Goal: Use online tool/utility: Utilize a website feature to perform a specific function

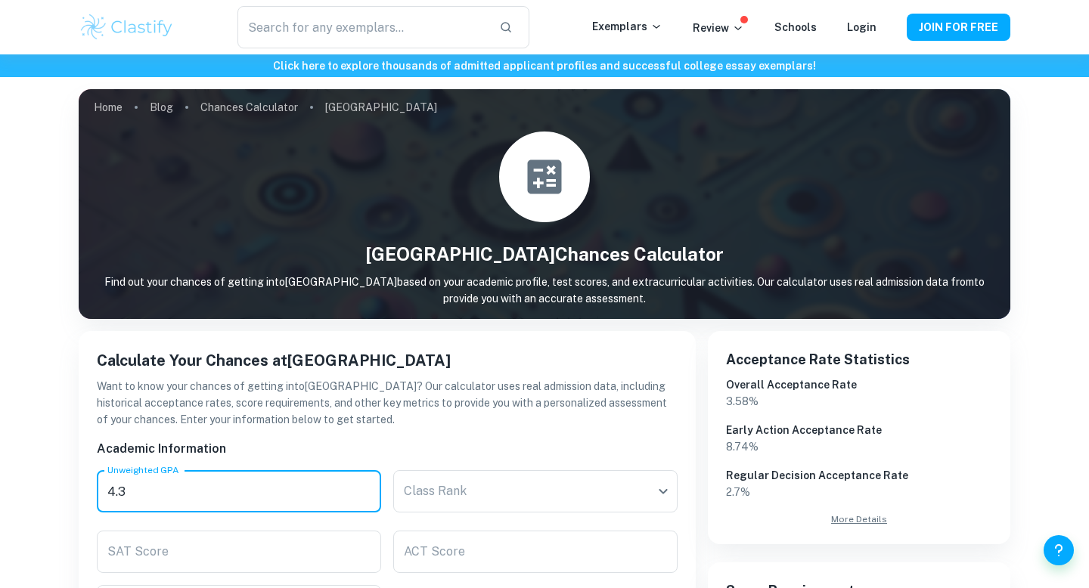
scroll to position [248, 0]
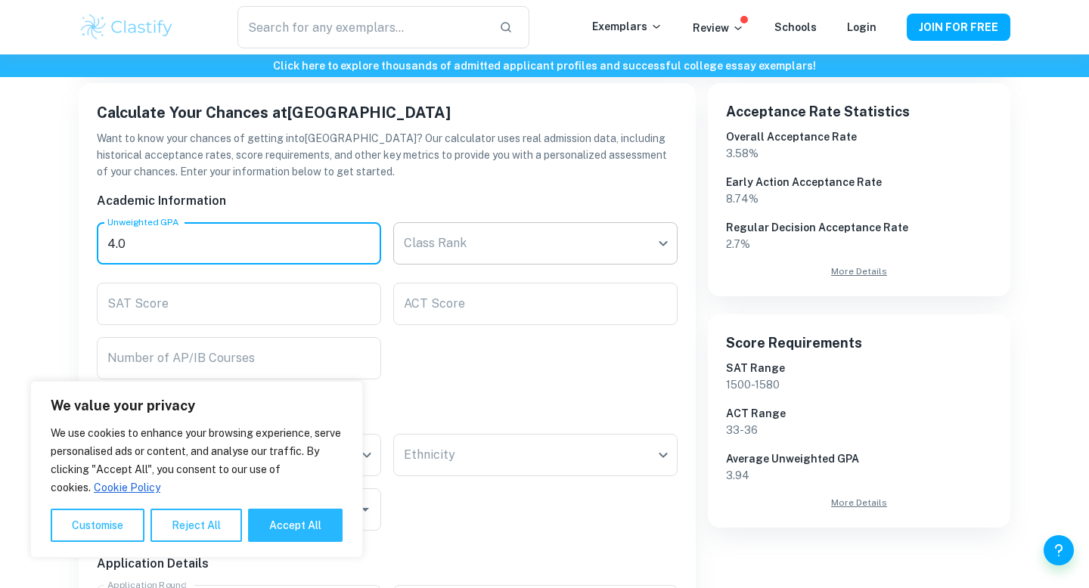
type input "4.0"
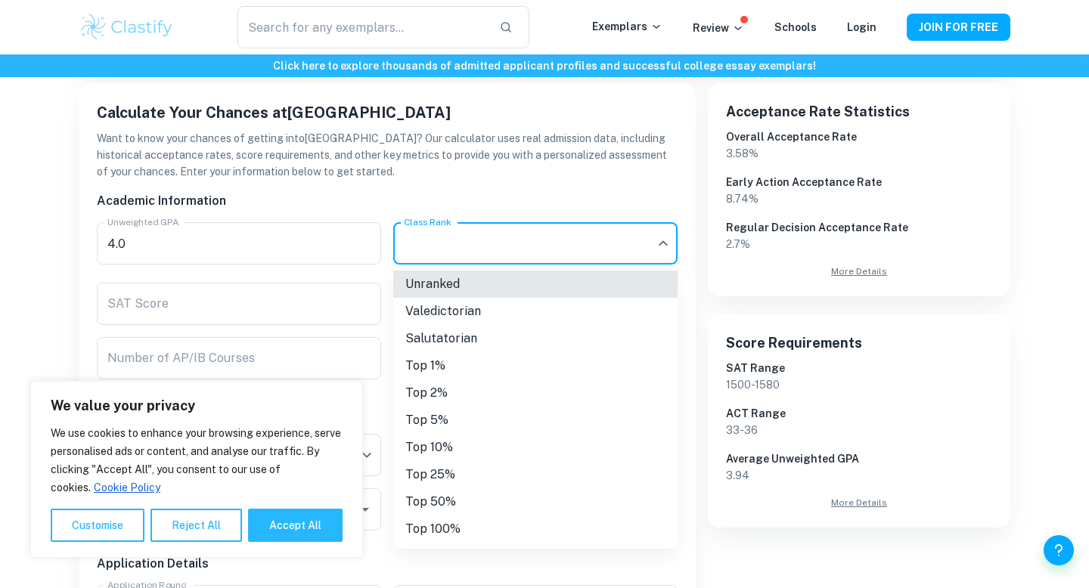
click at [434, 254] on body "We value your privacy We use cookies to enhance your browsing experience, serve…" at bounding box center [544, 100] width 1089 height 588
click at [427, 318] on li "Valedictorian" at bounding box center [535, 311] width 284 height 27
type input "Valedictorian"
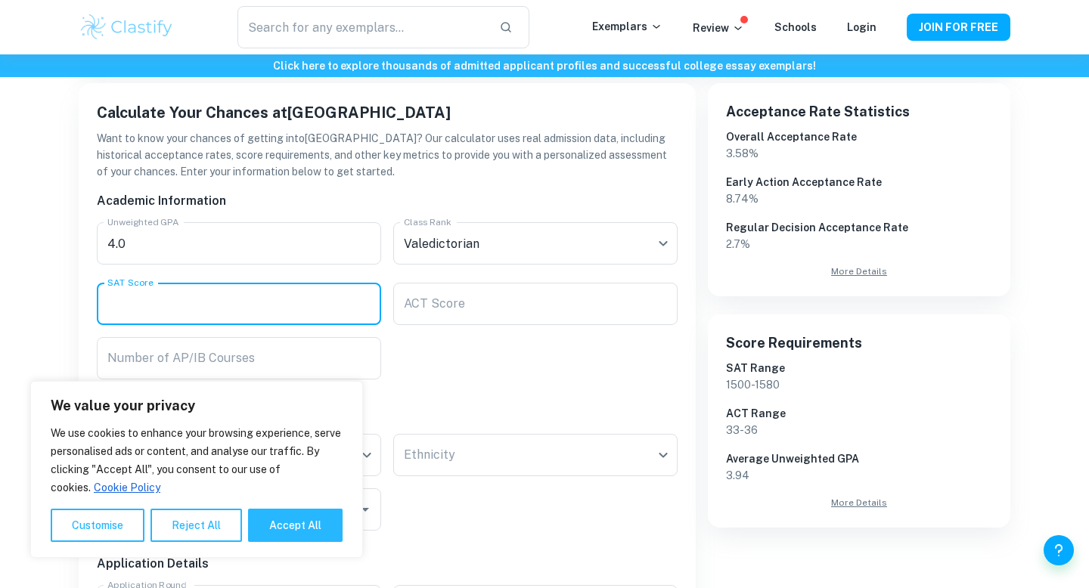
click at [172, 305] on input "SAT Score" at bounding box center [239, 304] width 284 height 42
type input "1560"
click at [442, 302] on div "ACT Score ACT Score" at bounding box center [535, 304] width 284 height 42
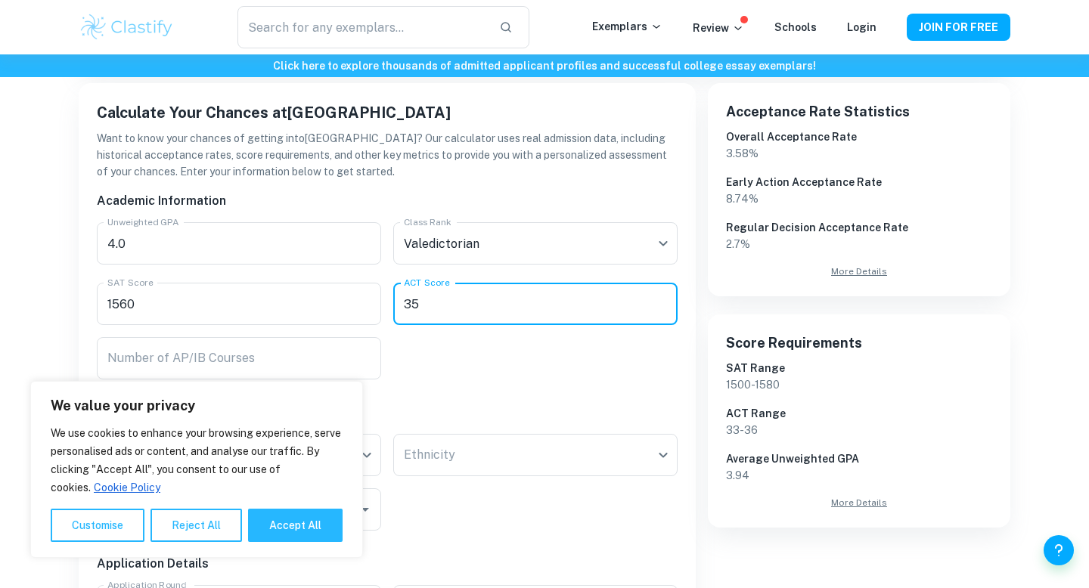
scroll to position [324, 0]
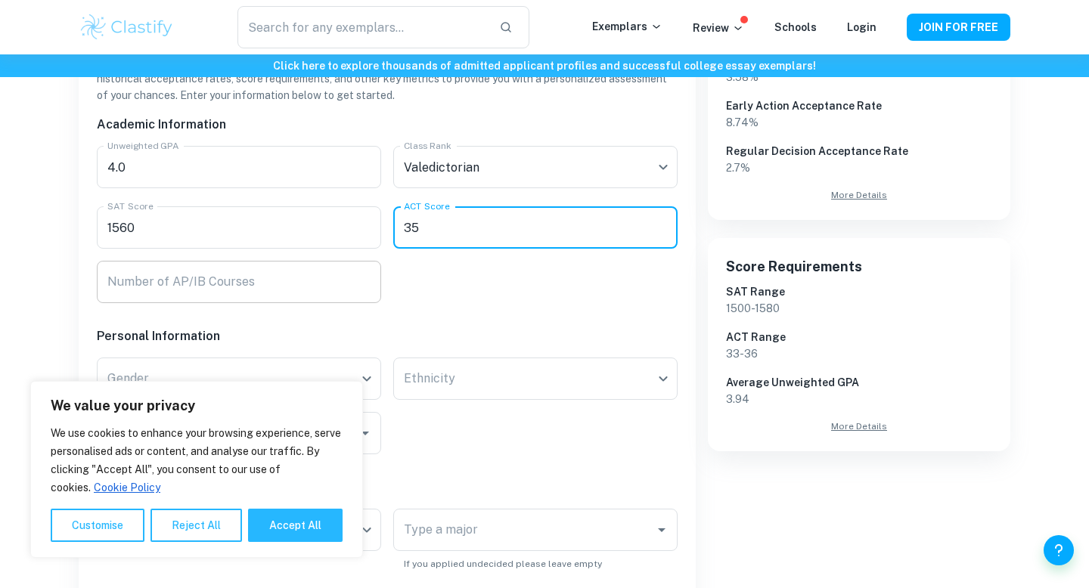
type input "35"
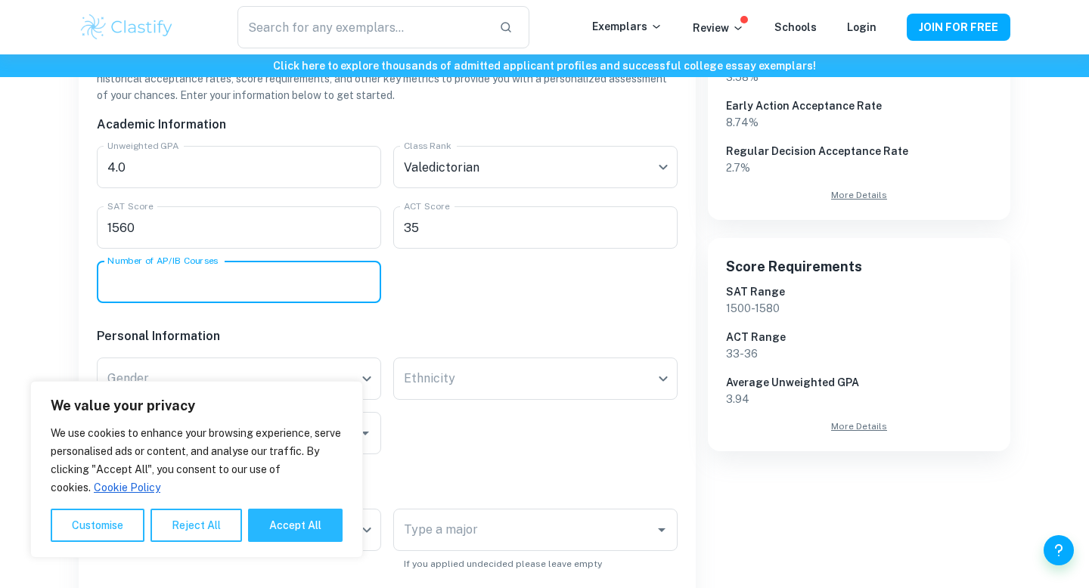
click at [297, 287] on input "Number of AP/IB Courses" at bounding box center [239, 282] width 284 height 42
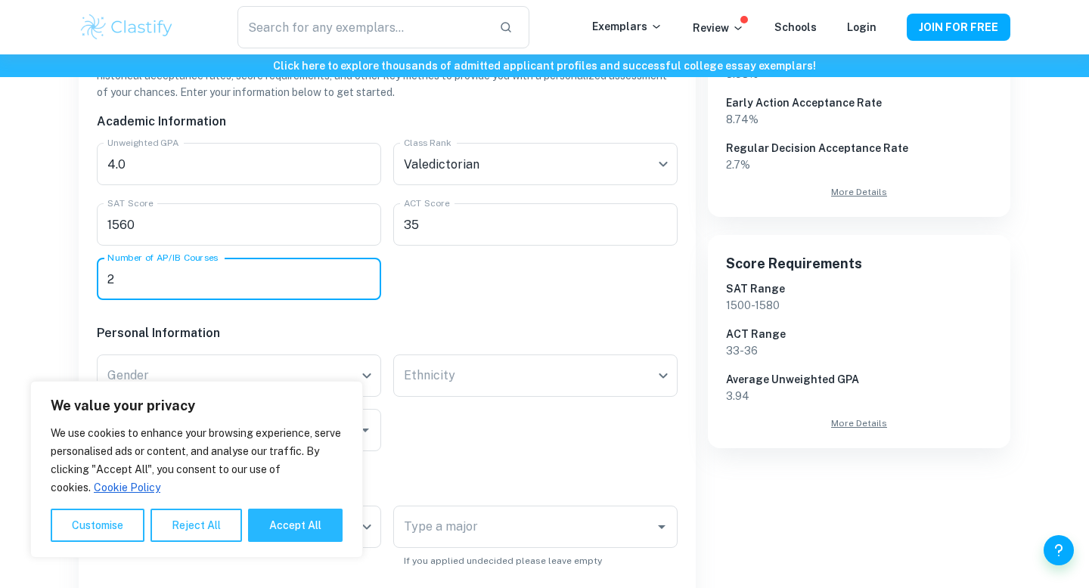
scroll to position [278, 0]
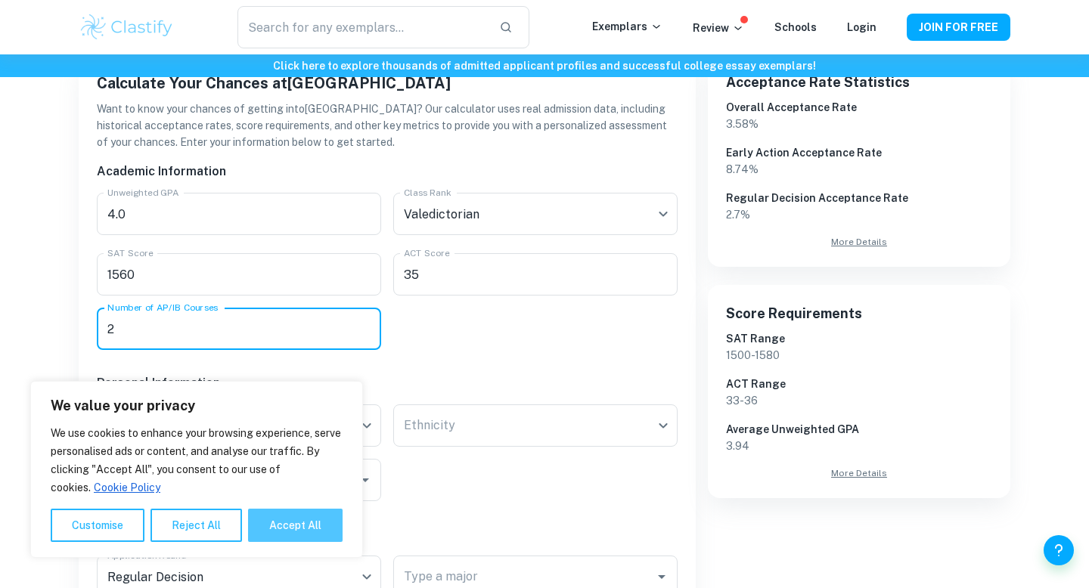
type input "2"
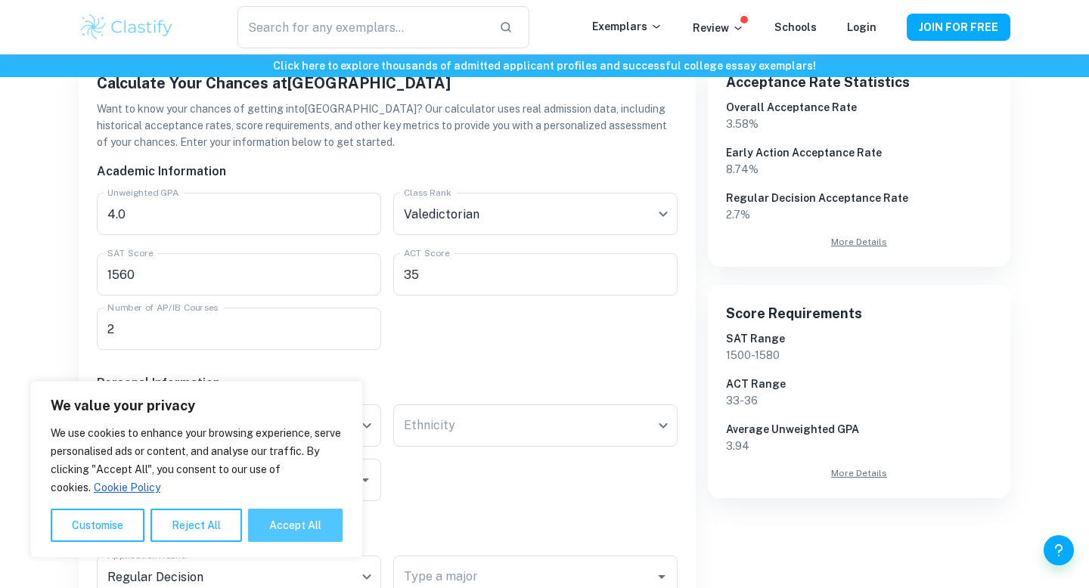
click at [271, 535] on button "Accept All" at bounding box center [295, 525] width 95 height 33
checkbox input "true"
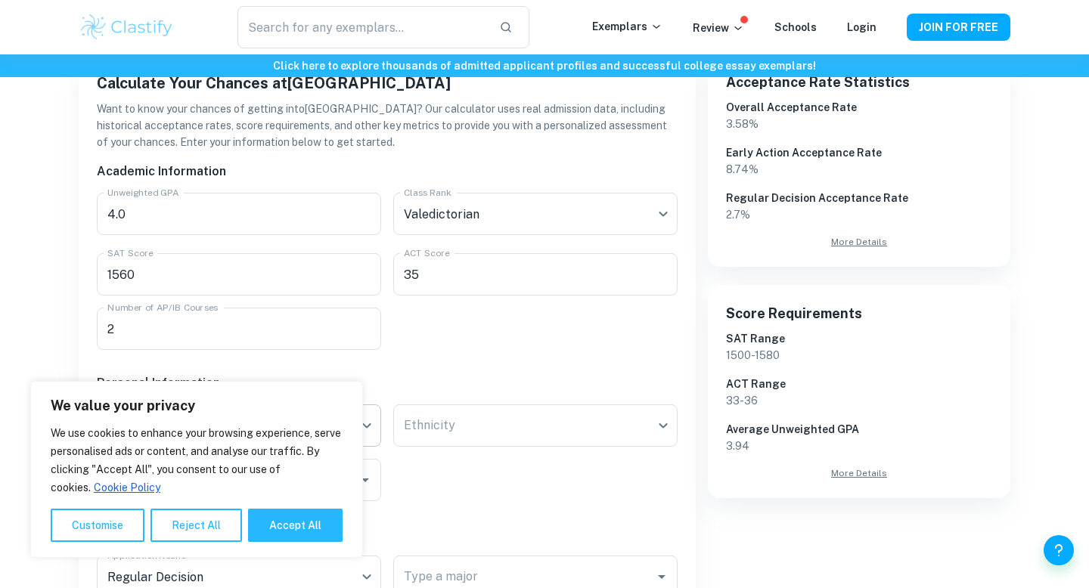
checkbox input "true"
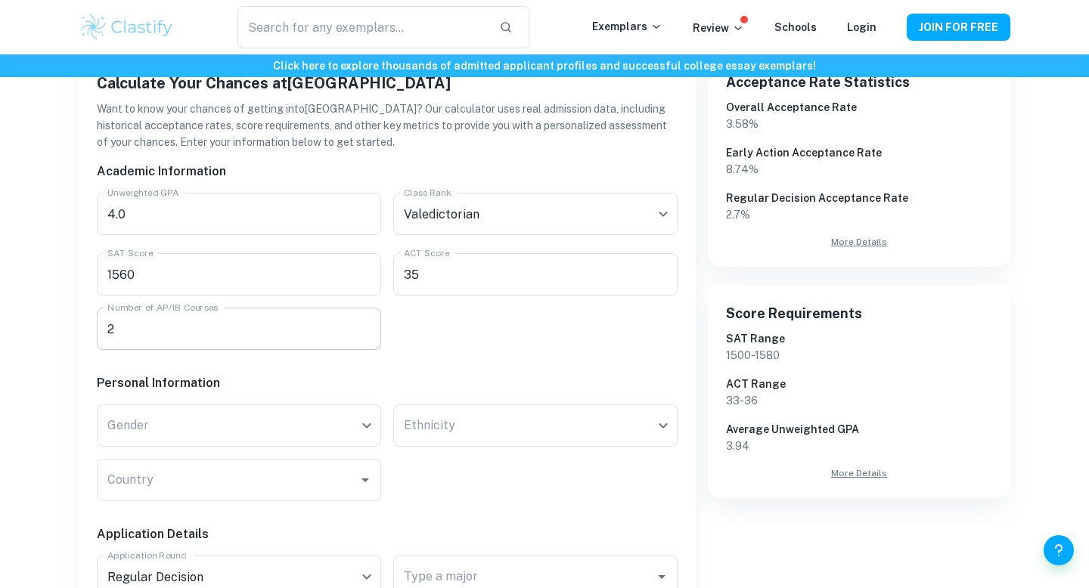
click at [139, 334] on input "2" at bounding box center [239, 329] width 284 height 42
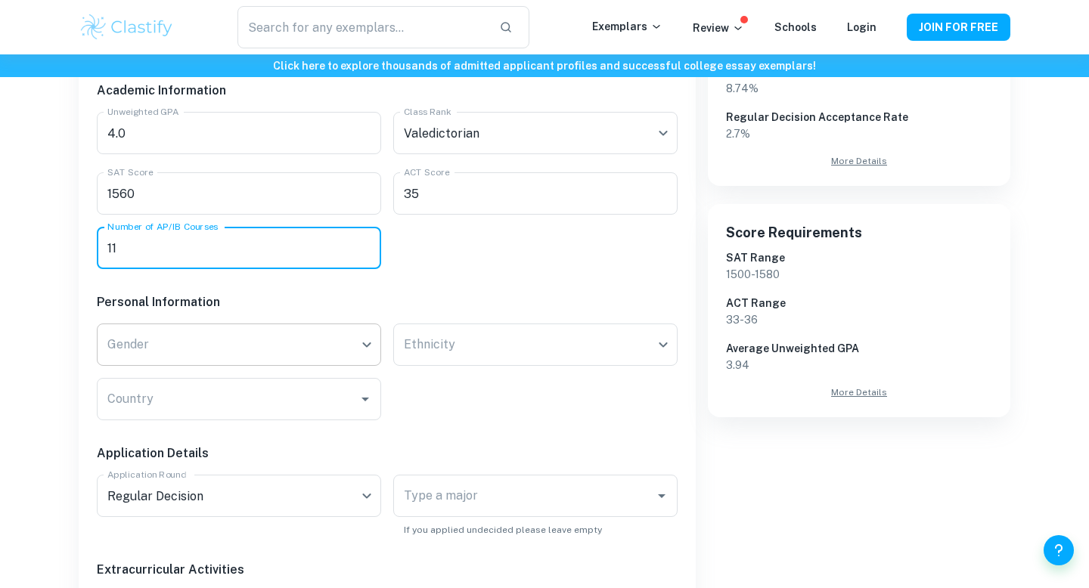
scroll to position [380, 0]
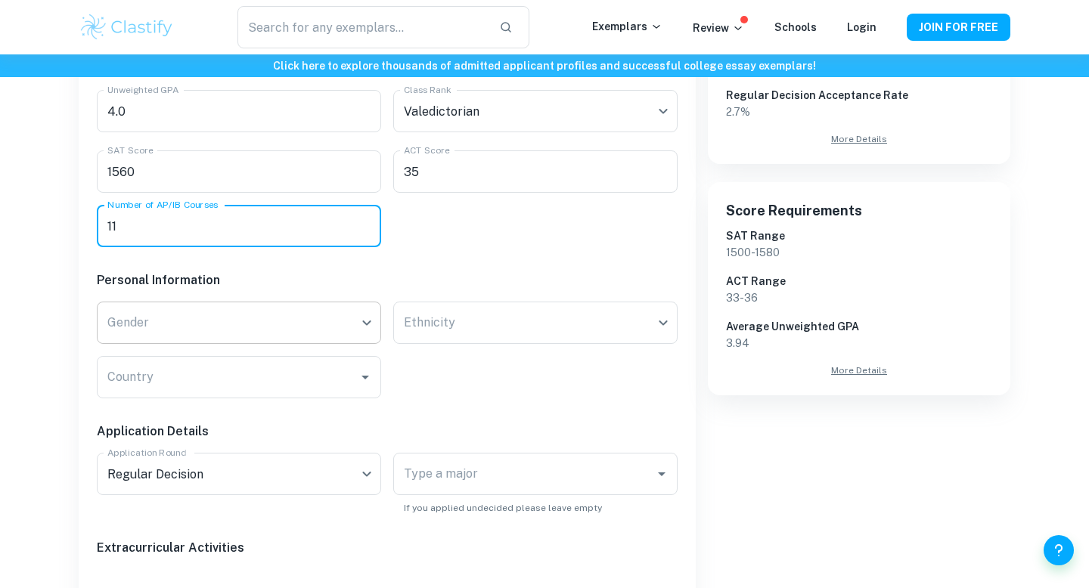
type input "11"
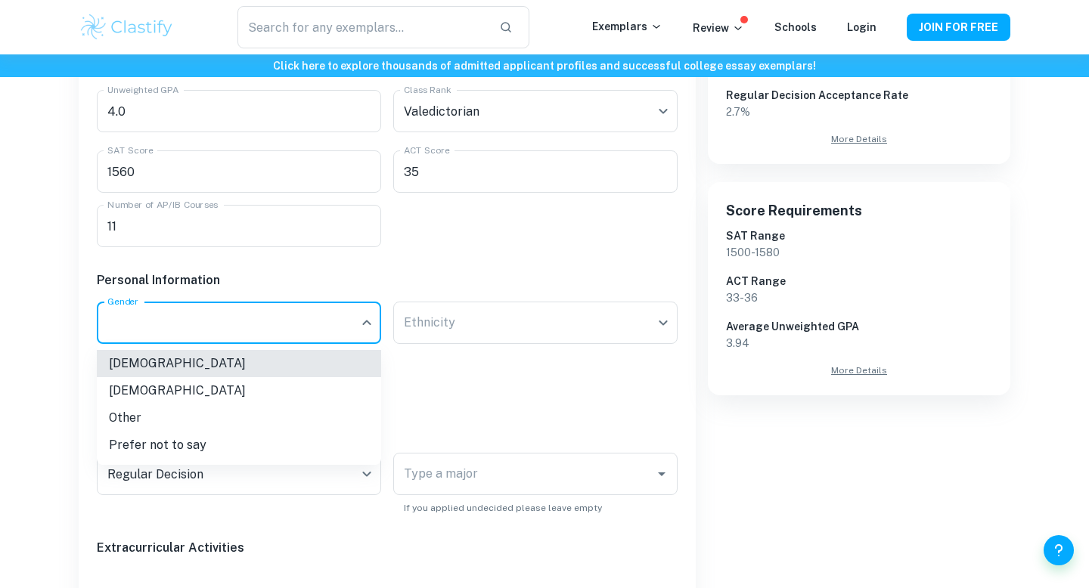
click at [141, 385] on li "[DEMOGRAPHIC_DATA]" at bounding box center [239, 390] width 284 height 27
type input "[DEMOGRAPHIC_DATA]"
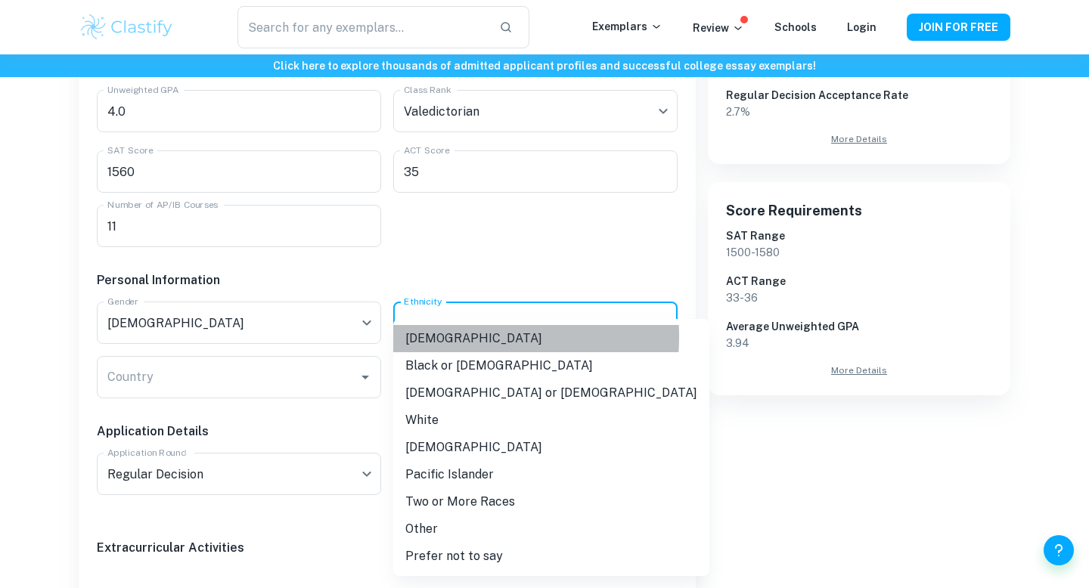
click at [433, 337] on li "[DEMOGRAPHIC_DATA]" at bounding box center [551, 338] width 316 height 27
type input "[DEMOGRAPHIC_DATA]"
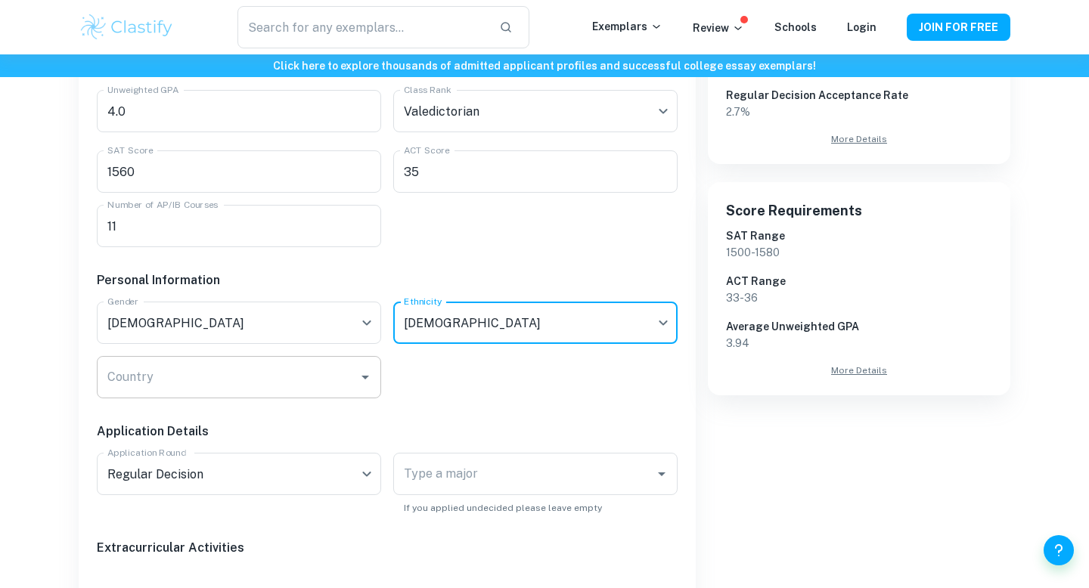
click at [178, 388] on input "Country" at bounding box center [228, 377] width 248 height 29
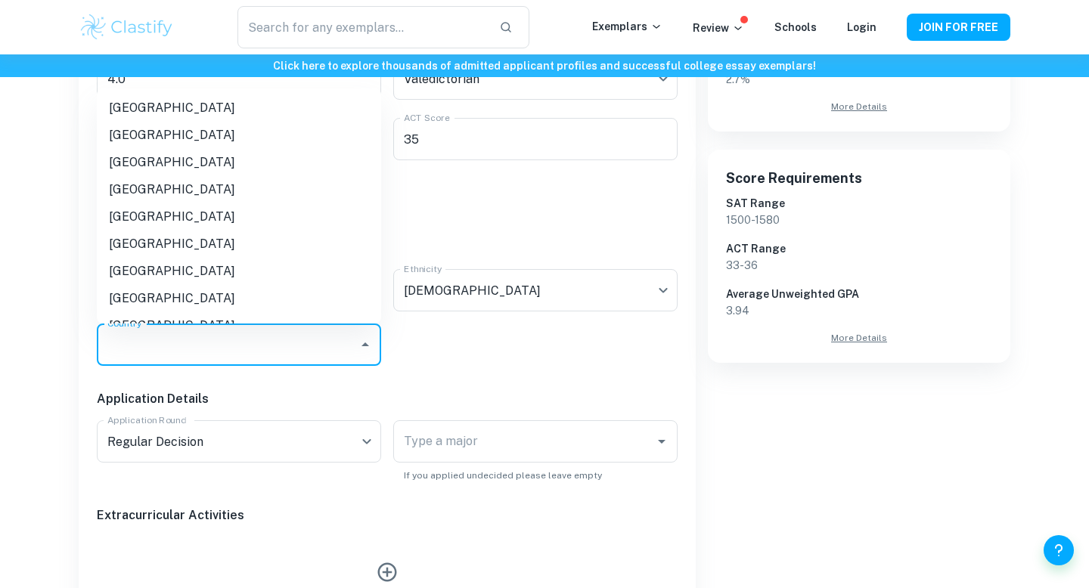
scroll to position [414, 0]
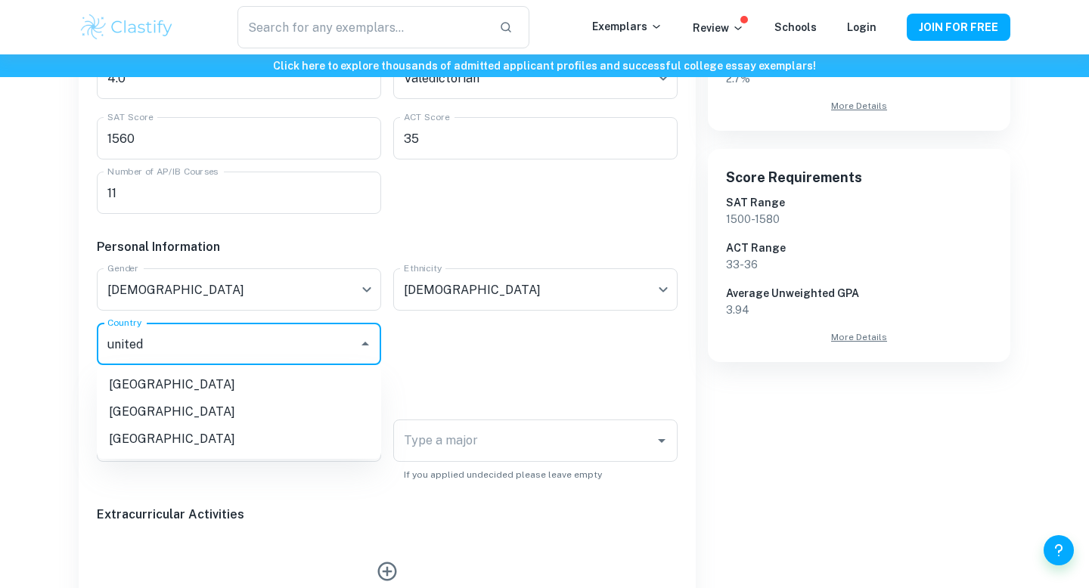
click at [129, 432] on li "[GEOGRAPHIC_DATA]" at bounding box center [239, 439] width 284 height 27
type input "[GEOGRAPHIC_DATA]"
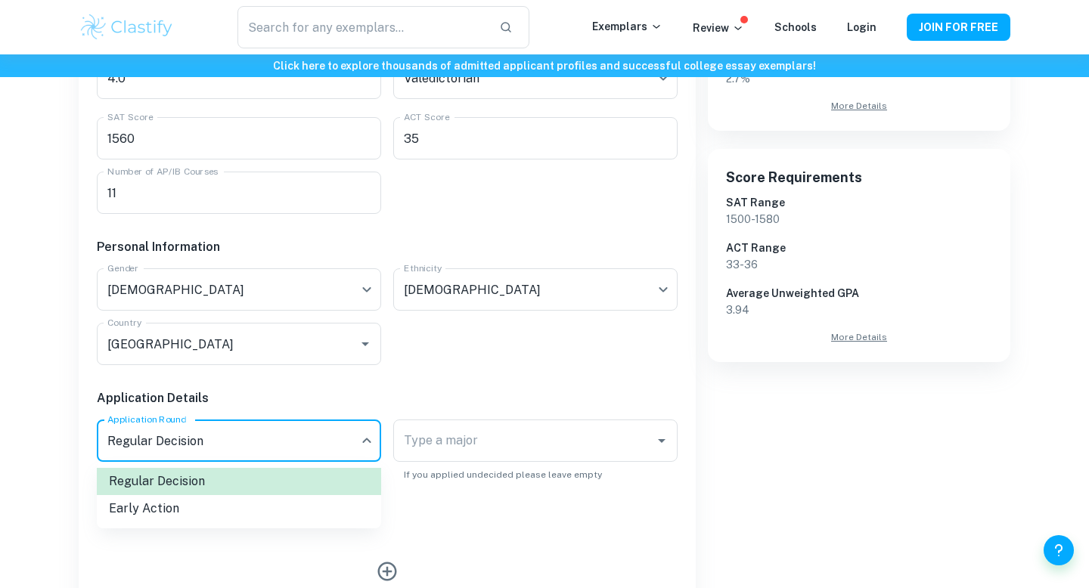
click at [175, 507] on li "Early Action" at bounding box center [239, 508] width 284 height 27
type input "EA"
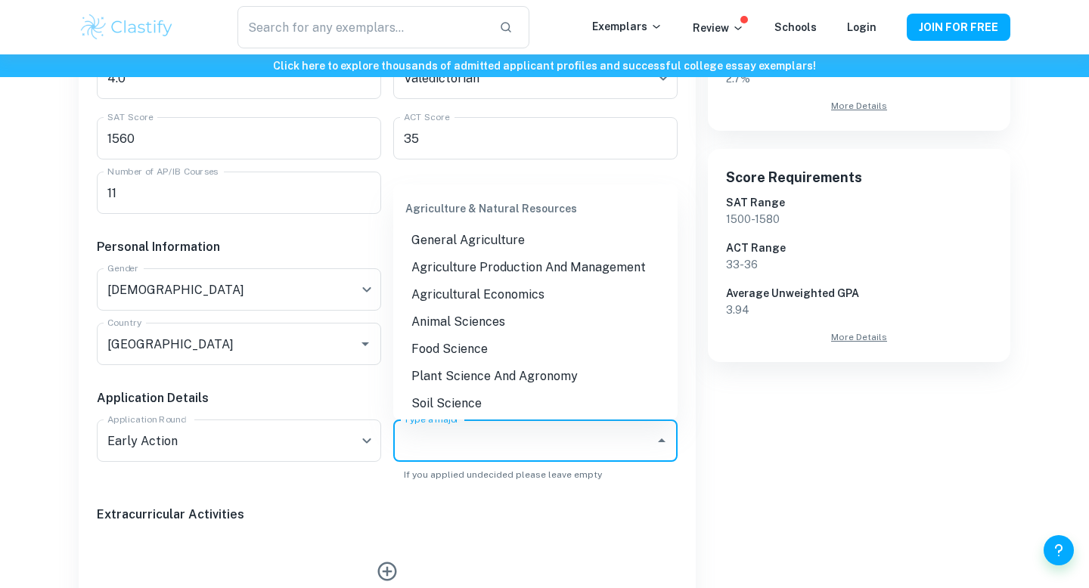
click at [452, 447] on input "Type a major" at bounding box center [524, 441] width 248 height 29
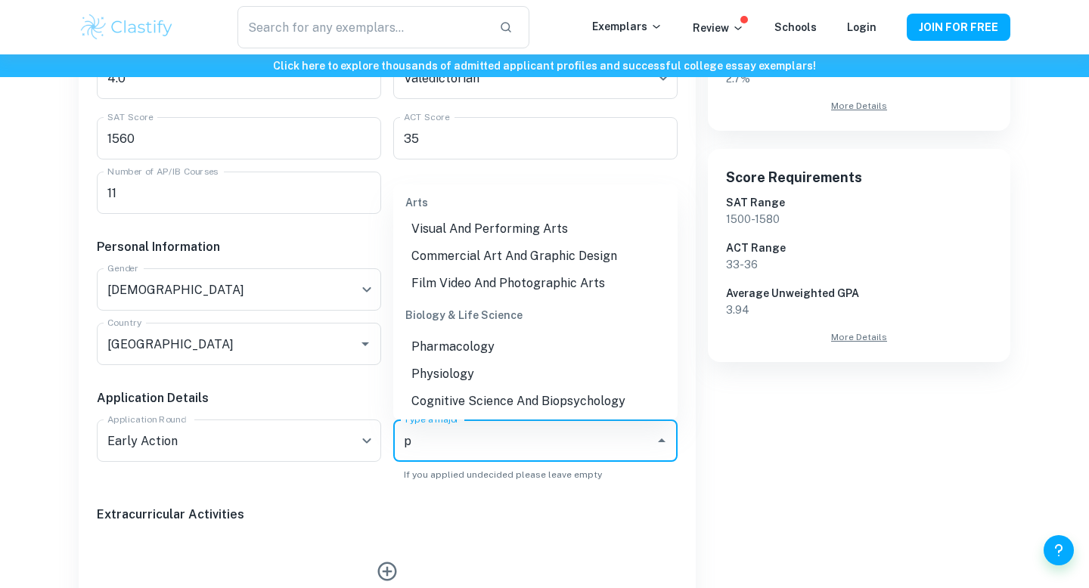
scroll to position [0, 0]
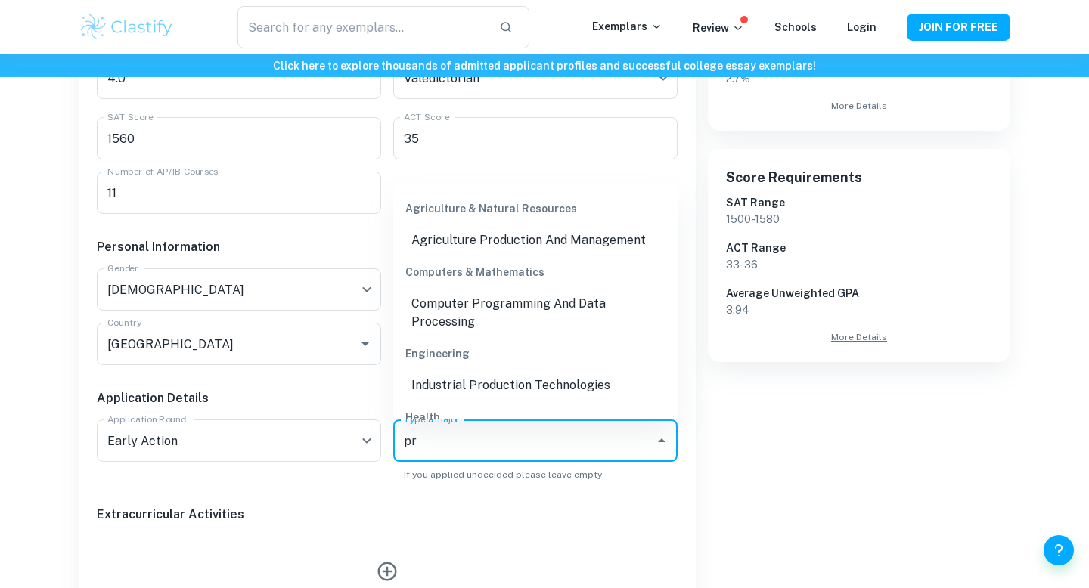
type input "p"
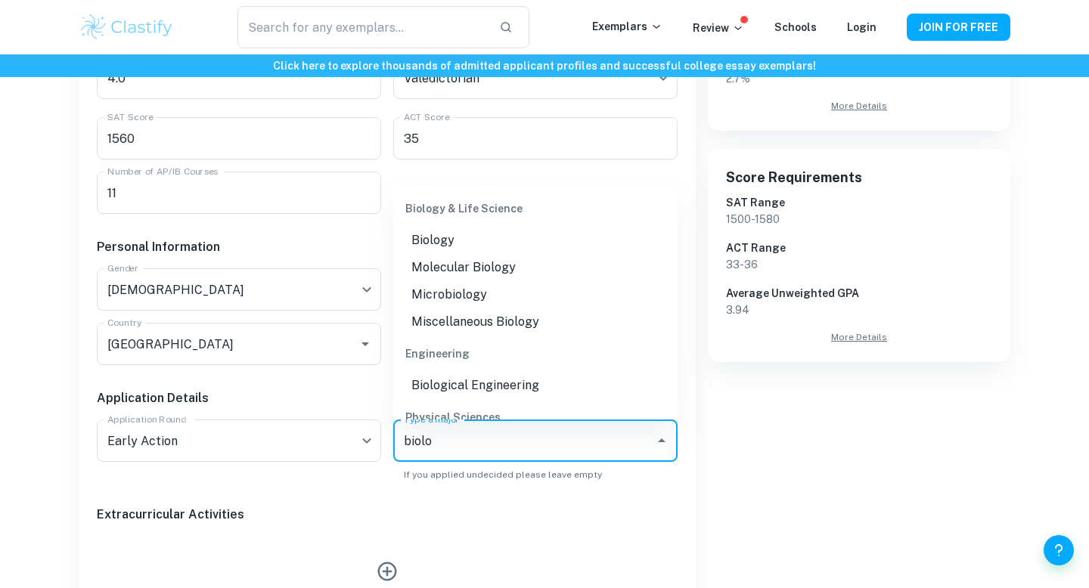
click at [440, 244] on li "Biology" at bounding box center [535, 240] width 284 height 27
type input "Biology"
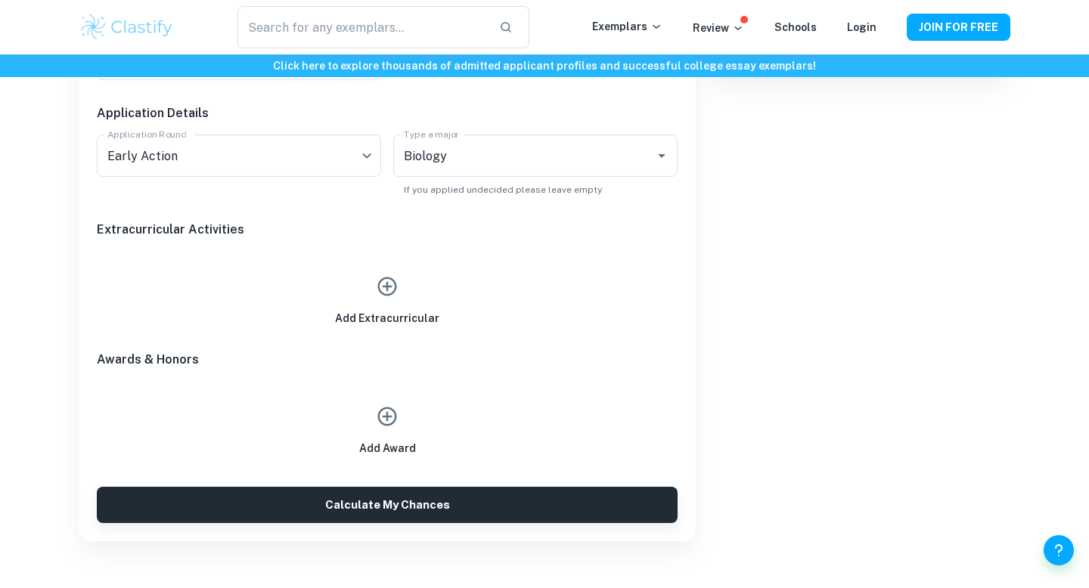
scroll to position [731, 0]
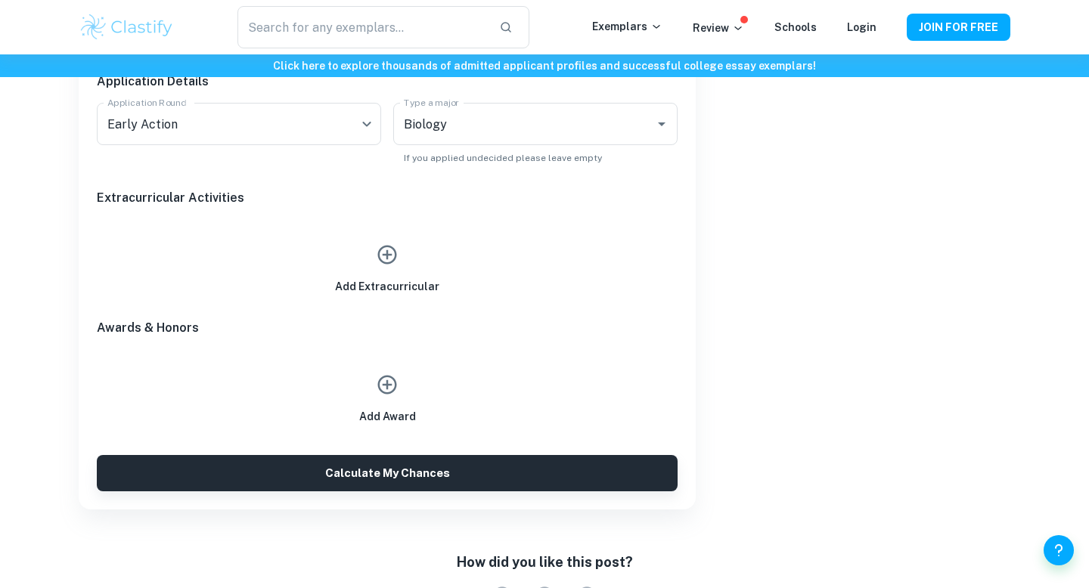
click at [392, 258] on icon "button" at bounding box center [387, 255] width 23 height 23
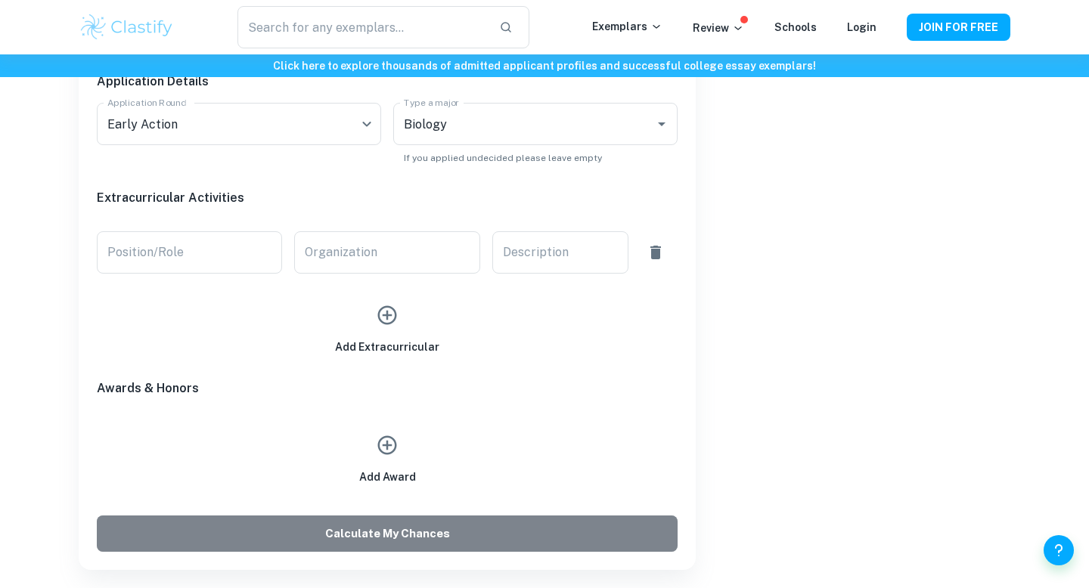
click at [369, 542] on button "Calculate My Chances" at bounding box center [387, 534] width 581 height 36
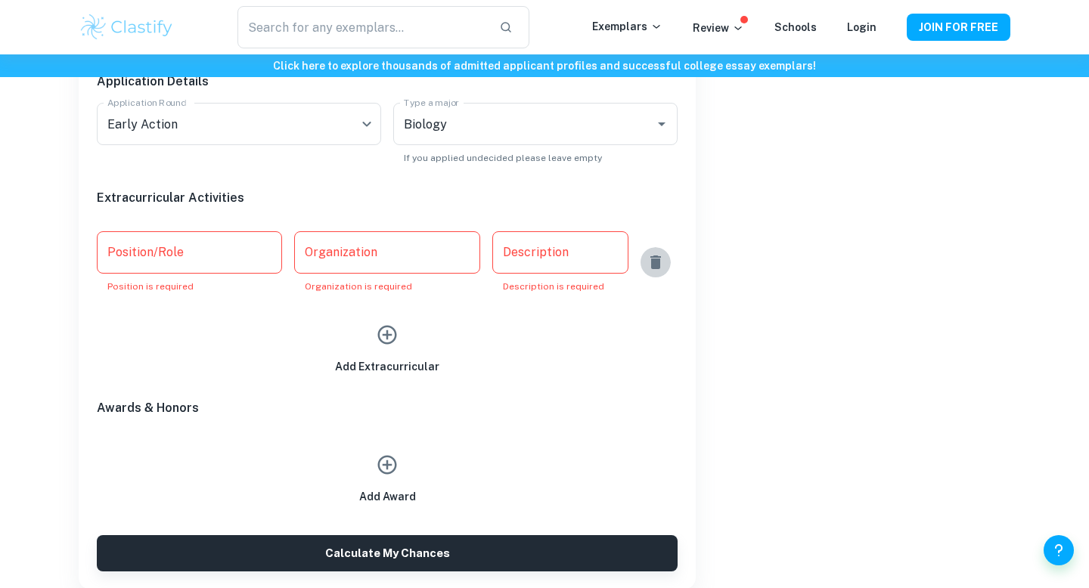
click at [659, 268] on icon "button" at bounding box center [655, 263] width 11 height 14
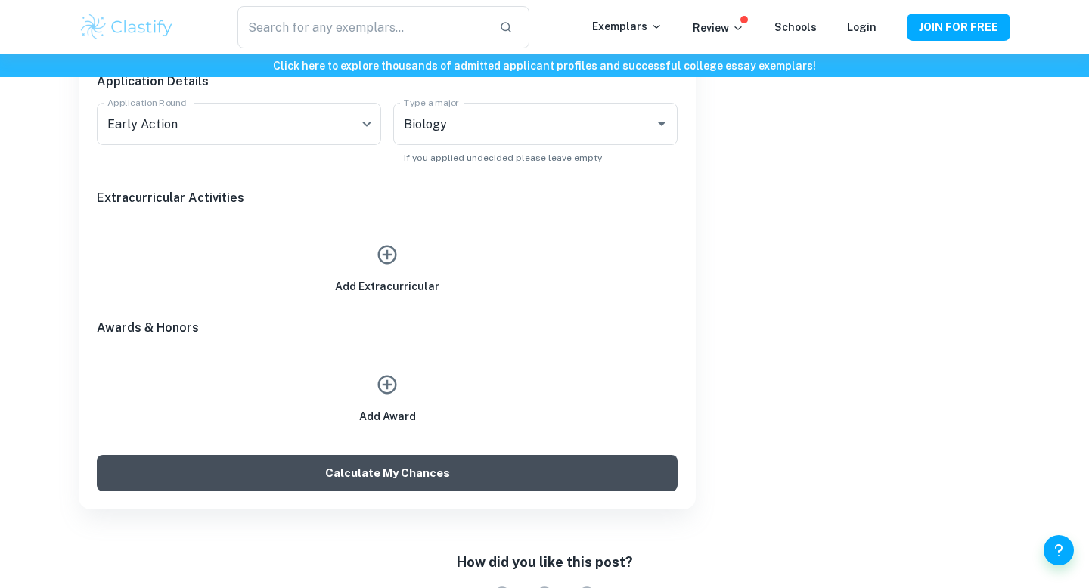
click at [430, 481] on button "Calculate My Chances" at bounding box center [387, 473] width 581 height 36
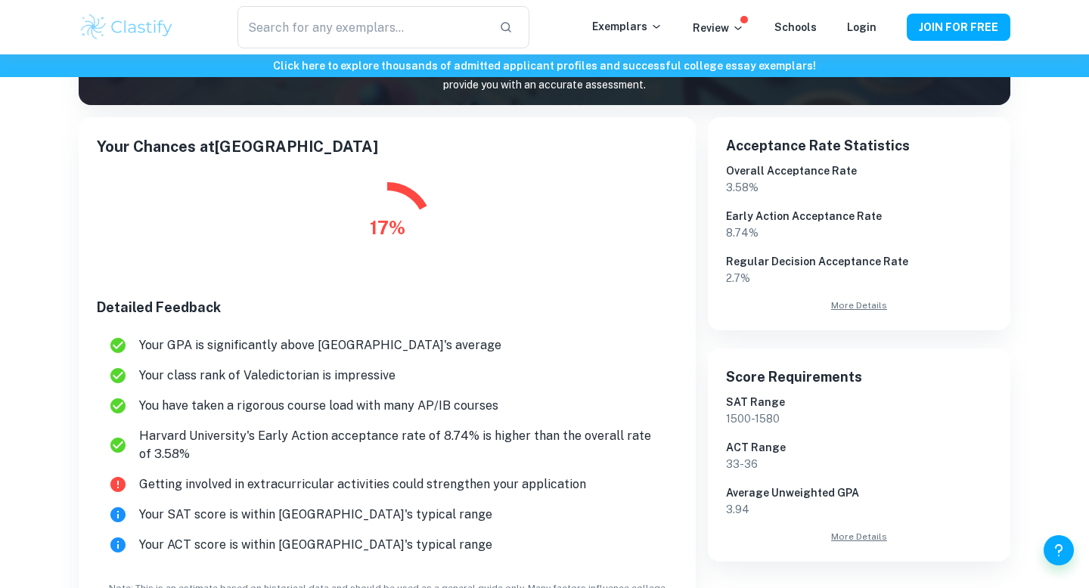
scroll to position [202, 0]
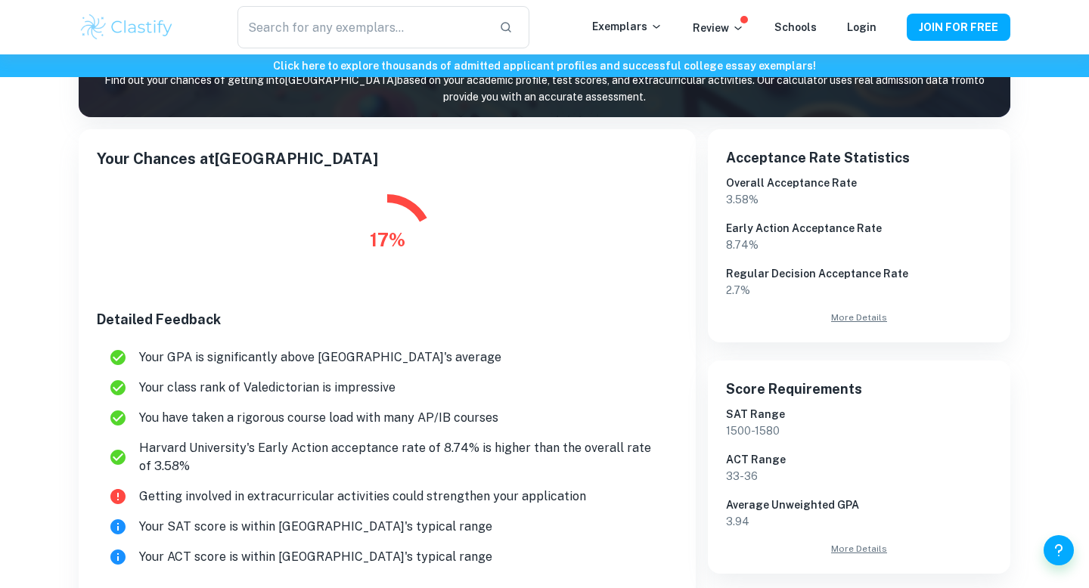
click at [387, 228] on div "17 %" at bounding box center [388, 239] width 36 height 27
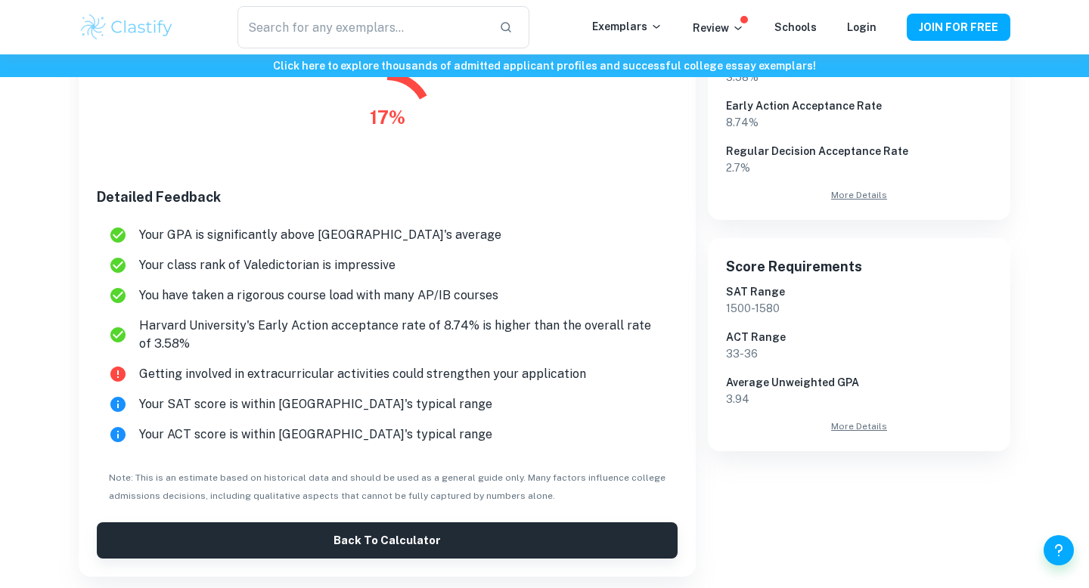
scroll to position [324, 0]
